Goal: Task Accomplishment & Management: Use online tool/utility

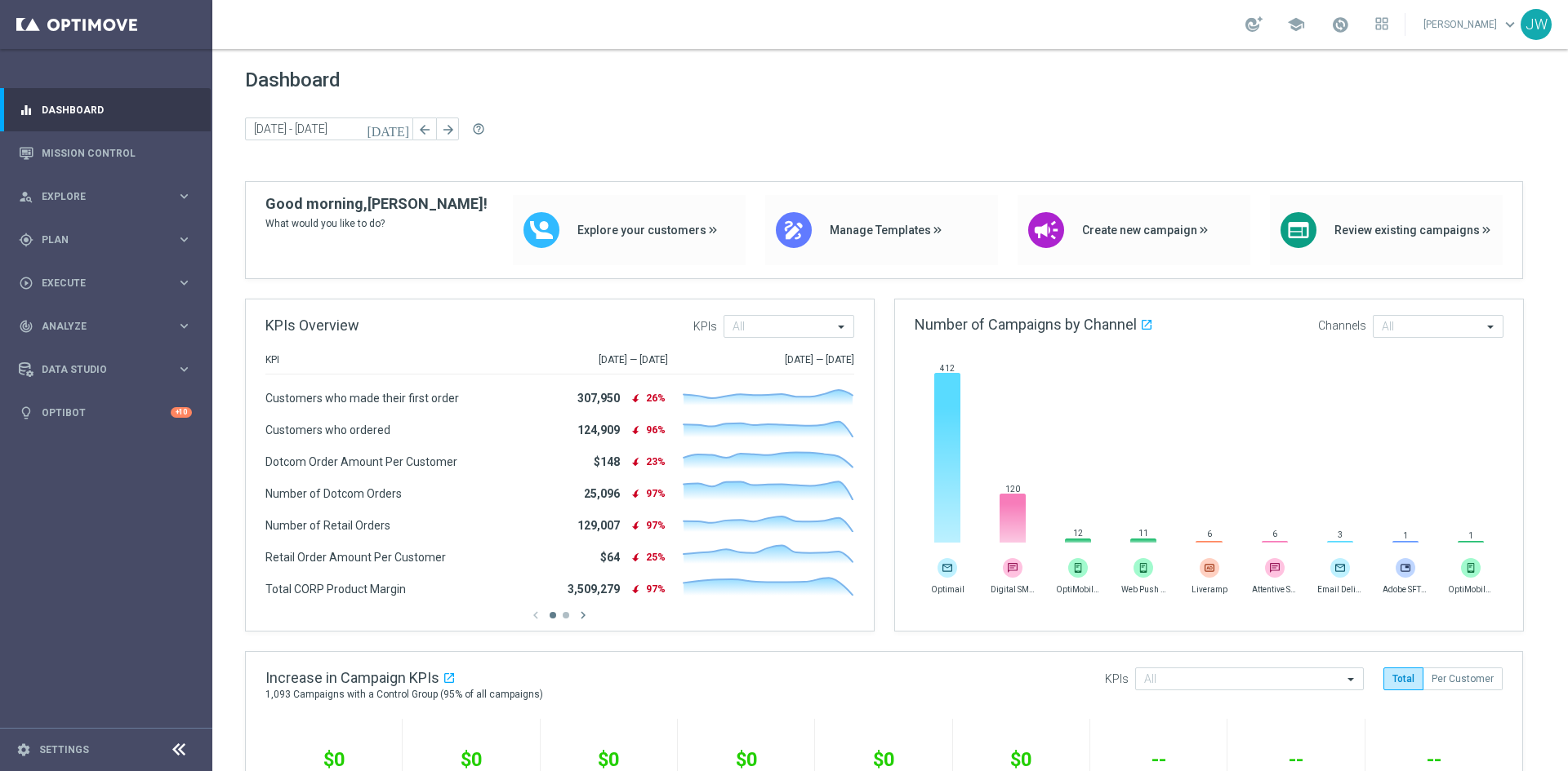
click at [507, 72] on span "Dashboard" at bounding box center [890, 79] width 1290 height 23
click at [294, 20] on div "school [PERSON_NAME] keyboard_arrow_down JW" at bounding box center [889, 25] width 1355 height 49
click at [126, 151] on link "Mission Control" at bounding box center [117, 153] width 150 height 43
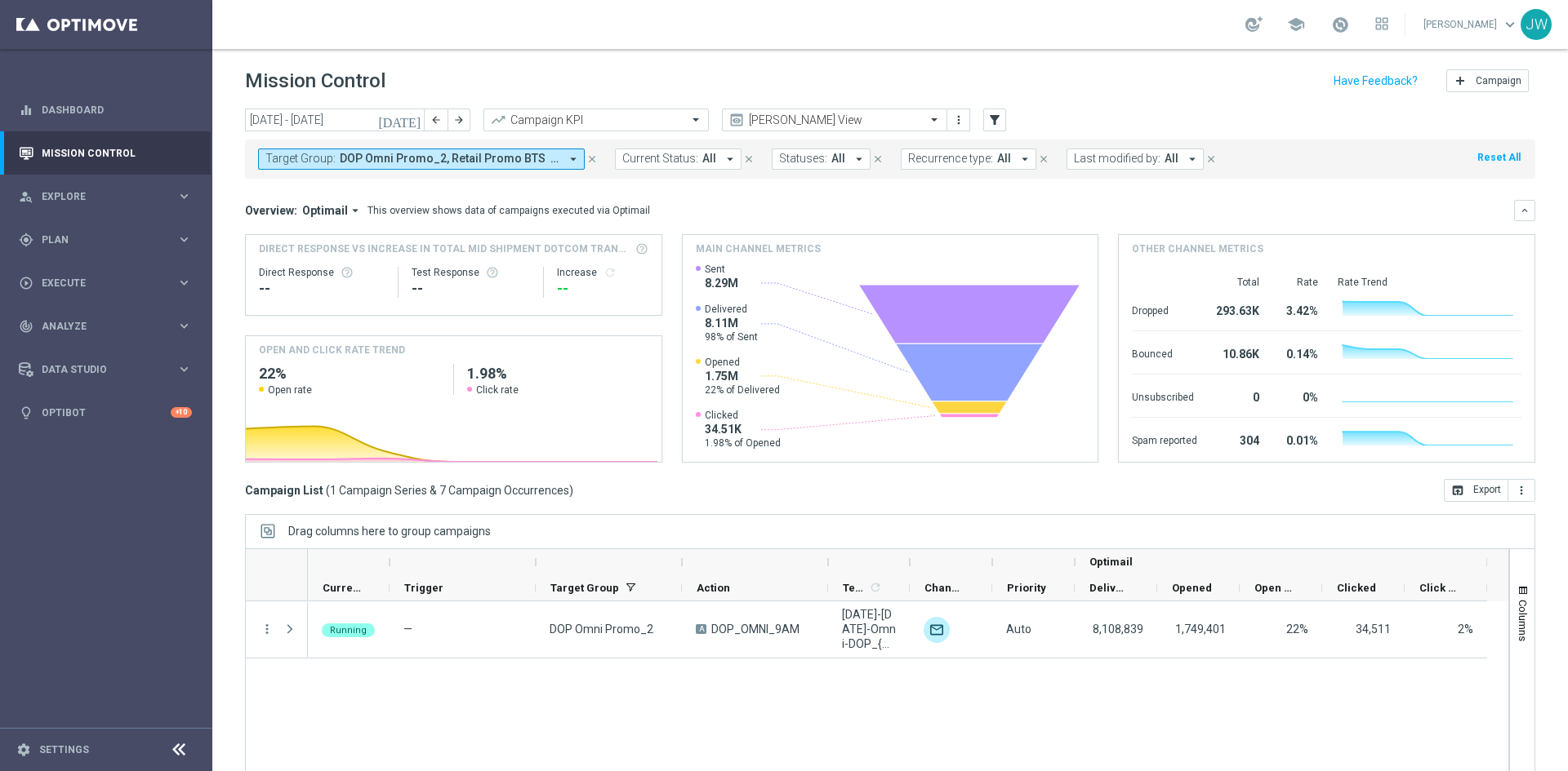
click at [449, 734] on div "Running — DOP Omni Promo_2 A DOP_OMNI_9AM [DATE]-[DATE]-Omni-DOP_{X}, [DATE]-Sa…" at bounding box center [908, 701] width 1201 height 197
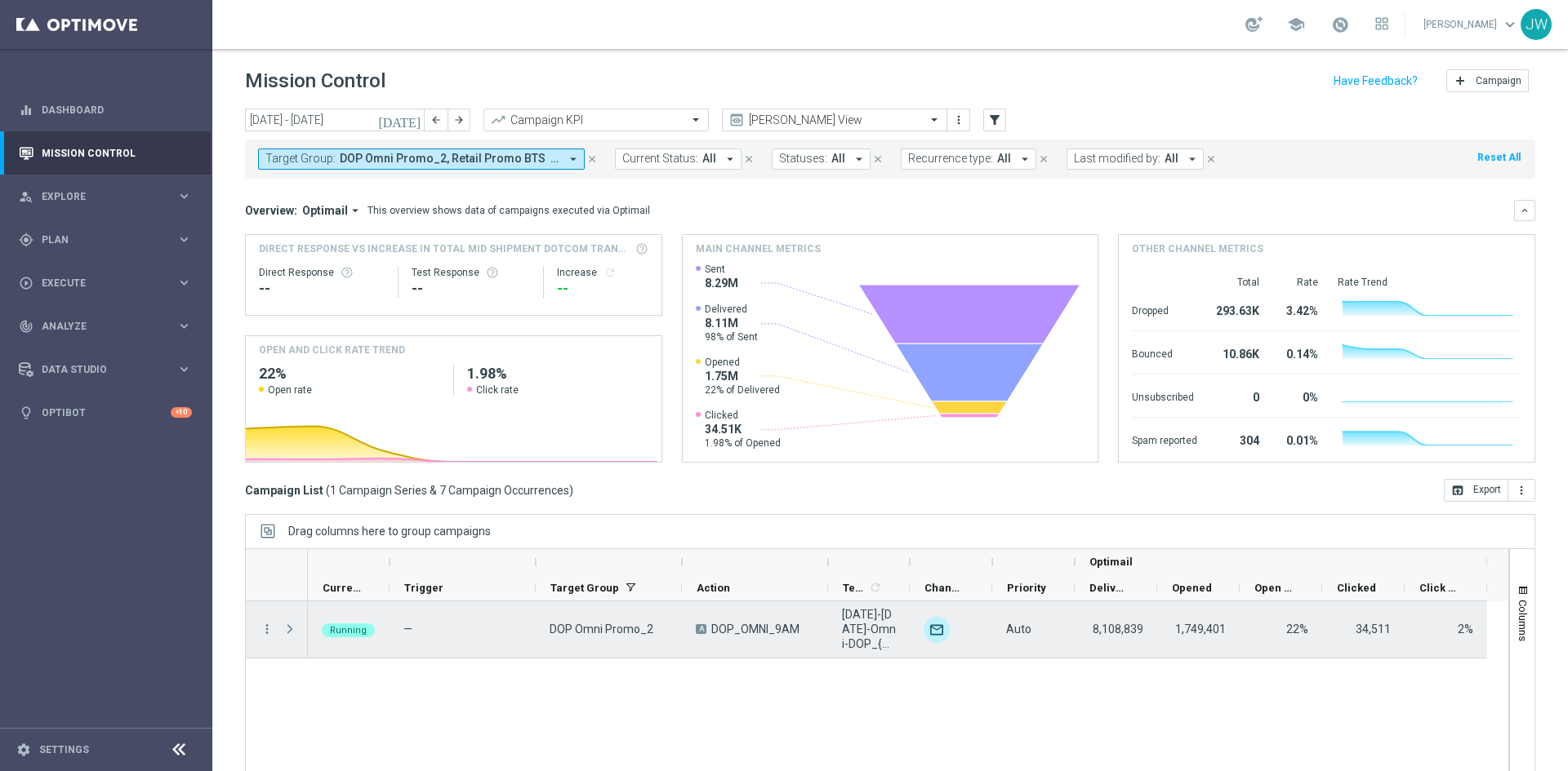
click at [289, 628] on span "Press SPACE to select this row." at bounding box center [290, 629] width 15 height 13
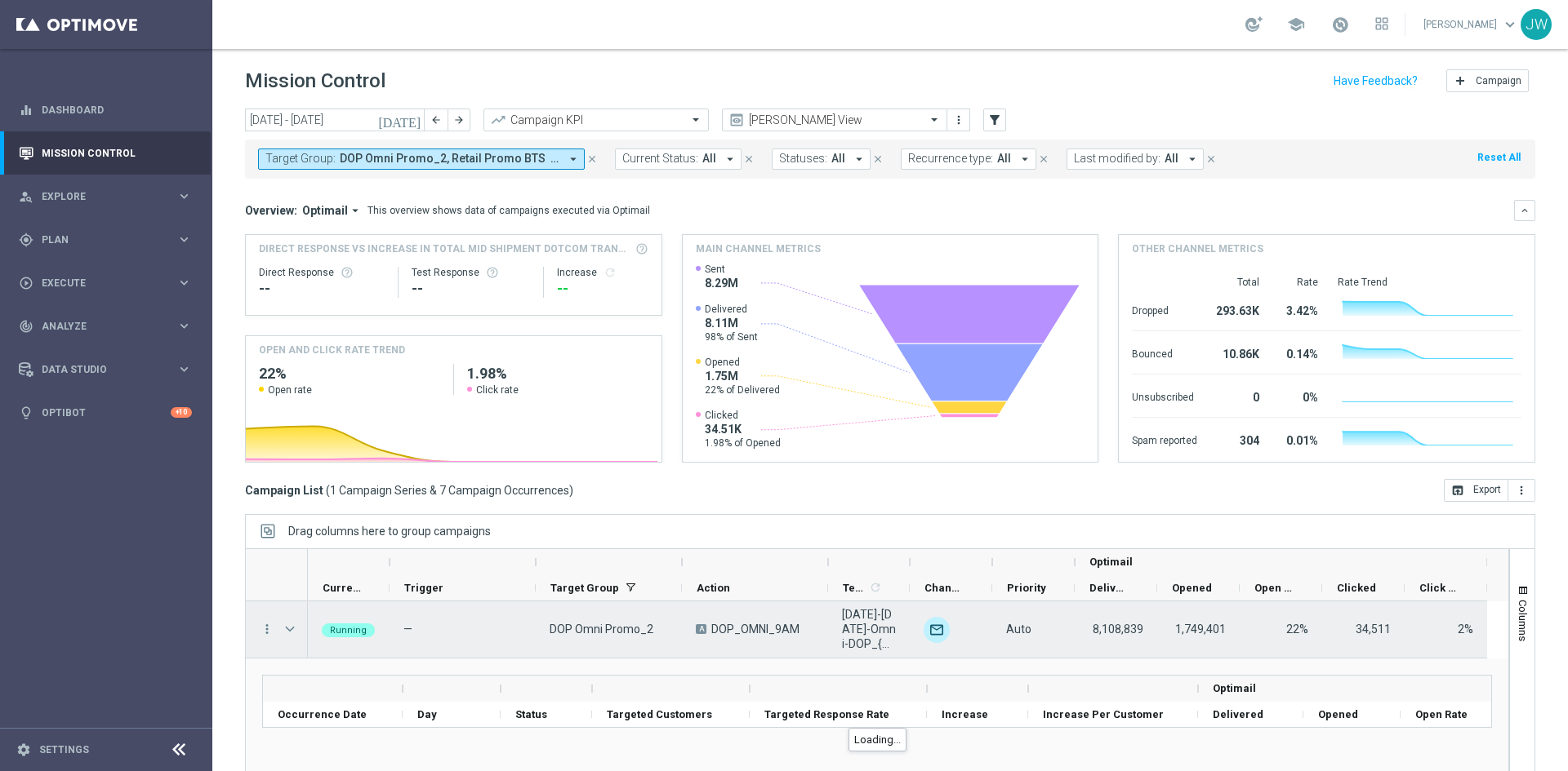
click at [581, 629] on span "DOP Omni Promo_2" at bounding box center [600, 629] width 103 height 15
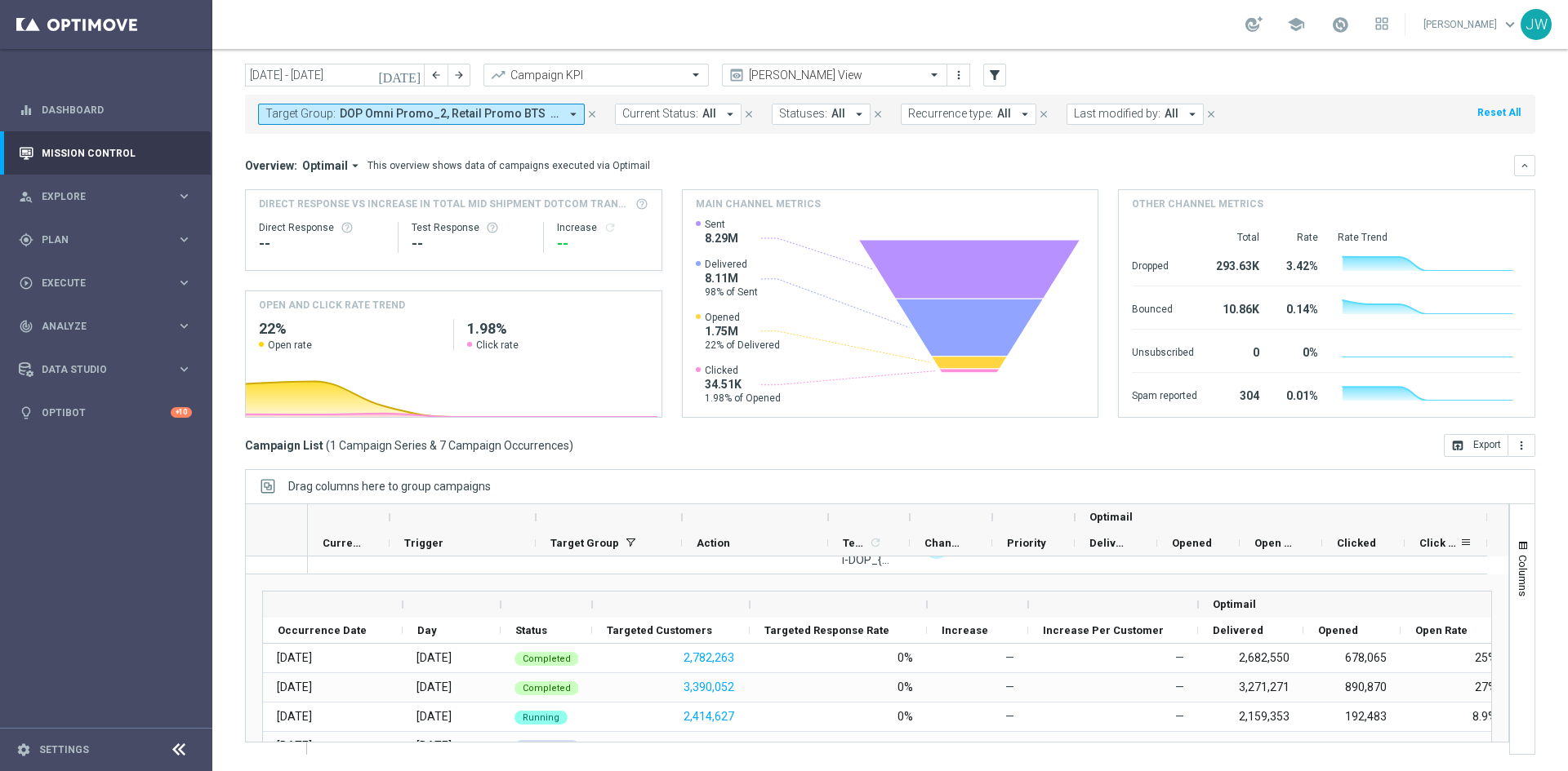
click at [1429, 538] on span "Click Rate" at bounding box center [1439, 543] width 40 height 12
click at [1429, 538] on span "Click Rate" at bounding box center [1430, 543] width 22 height 12
click at [1429, 538] on span "Click Rate" at bounding box center [1439, 543] width 40 height 12
